Goal: Task Accomplishment & Management: Manage account settings

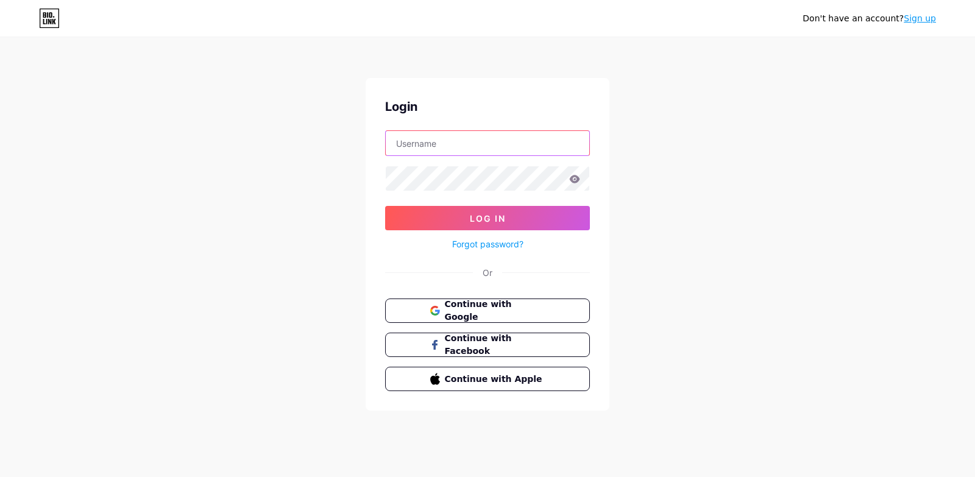
click at [493, 141] on input "text" at bounding box center [487, 143] width 203 height 24
type input "cupido"
click at [385, 206] on button "Log In" at bounding box center [487, 218] width 205 height 24
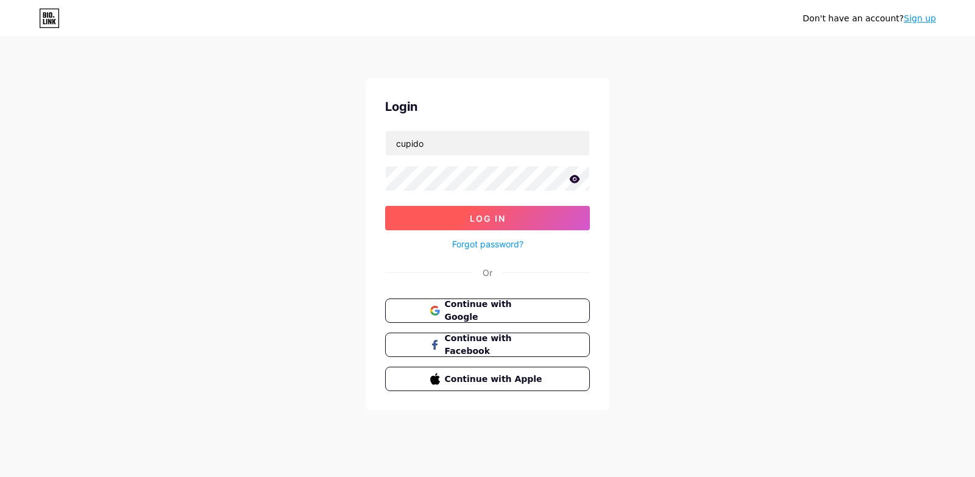
click at [430, 210] on button "Log In" at bounding box center [487, 218] width 205 height 24
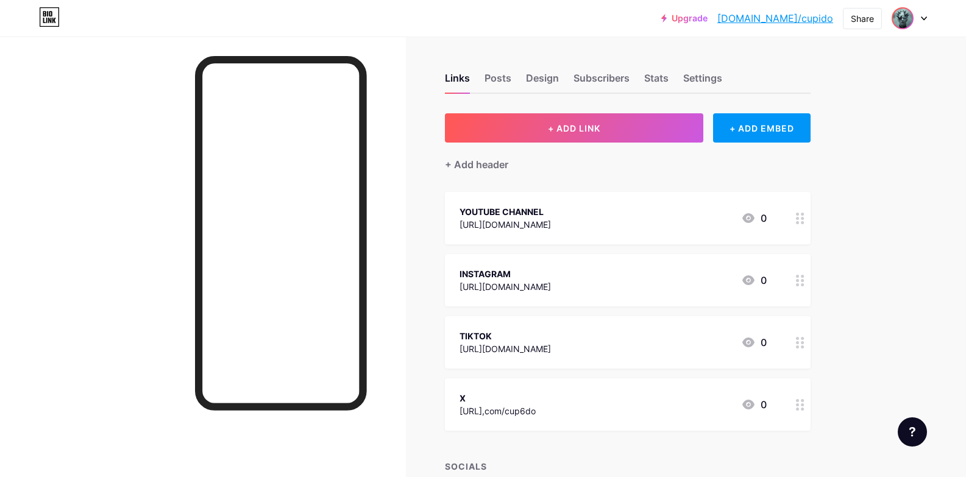
click at [913, 26] on div at bounding box center [908, 18] width 35 height 22
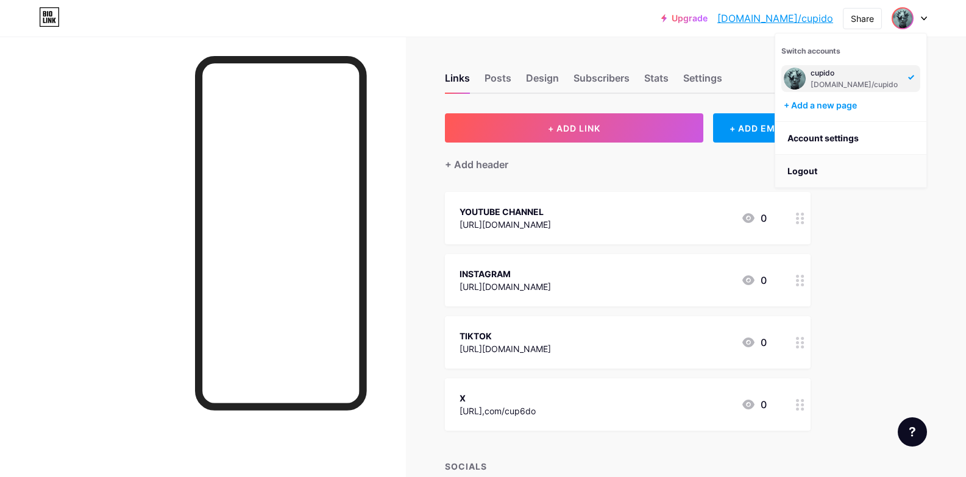
click at [797, 179] on li "Logout" at bounding box center [850, 171] width 151 height 33
